Goal: Task Accomplishment & Management: Use online tool/utility

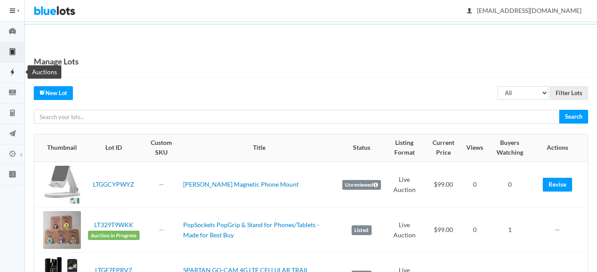
click at [10, 71] on icon "flash" at bounding box center [12, 72] width 25 height 8
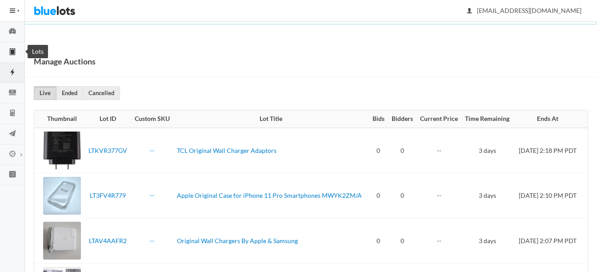
click at [11, 52] on icon "clipboard" at bounding box center [13, 51] width 4 height 6
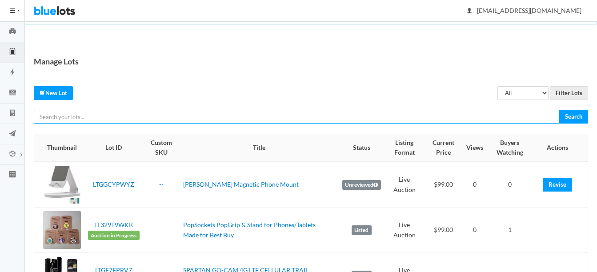
click at [499, 117] on input "text" at bounding box center [297, 117] width 526 height 14
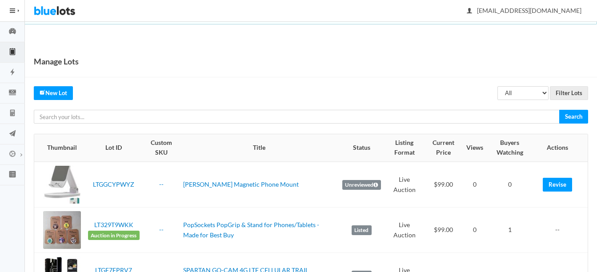
click at [455, 46] on div "Manage Lots" at bounding box center [311, 62] width 572 height 32
